Goal: Register for event/course

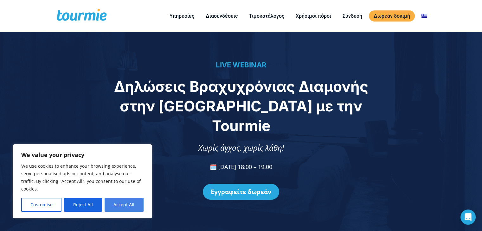
click at [113, 209] on button "Accept All" at bounding box center [124, 205] width 39 height 14
checkbox input "true"
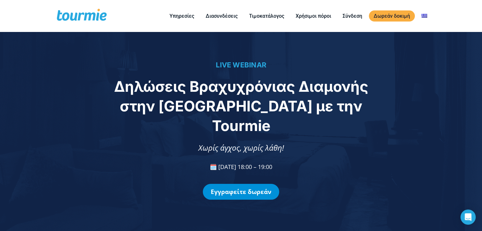
click at [246, 184] on link "Εγγραφείτε δωρεάν" at bounding box center [241, 192] width 76 height 16
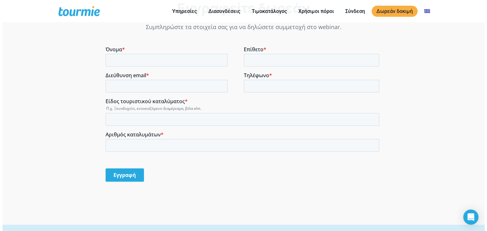
scroll to position [467, 0]
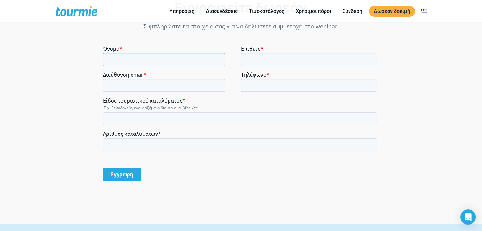
click at [158, 54] on input "Όνομα *" at bounding box center [164, 59] width 122 height 13
type input "[PERSON_NAME]"
click at [254, 58] on input "Επίθετο *" at bounding box center [309, 59] width 136 height 13
type input "Karampasi"
